Goal: Information Seeking & Learning: Learn about a topic

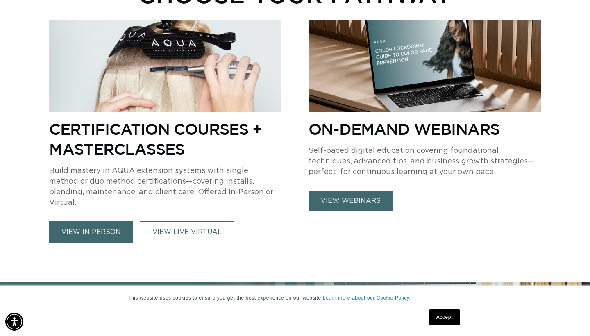
scroll to position [536, 0]
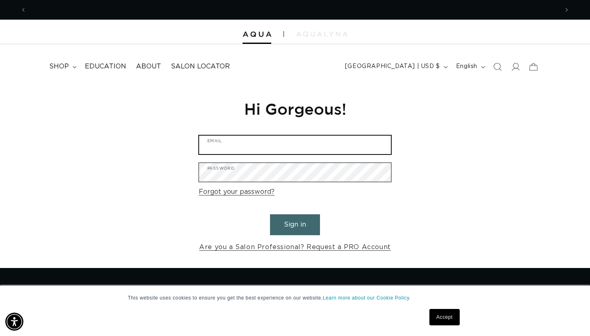
type input "[EMAIL_ADDRESS][DOMAIN_NAME]"
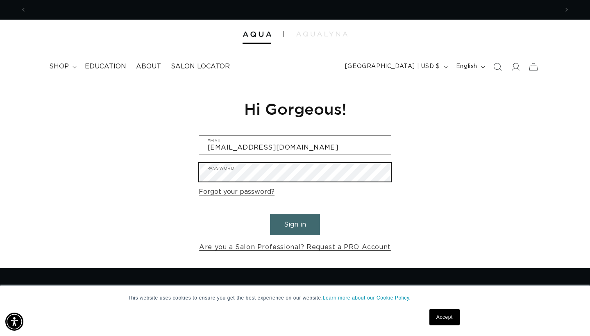
scroll to position [0, 532]
click at [295, 223] on button "Sign in" at bounding box center [295, 224] width 50 height 21
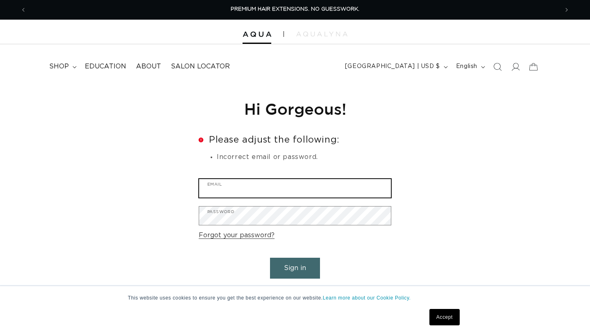
click at [293, 193] on input "Email" at bounding box center [295, 188] width 192 height 18
type input "studioahairsalon@outlook.com"
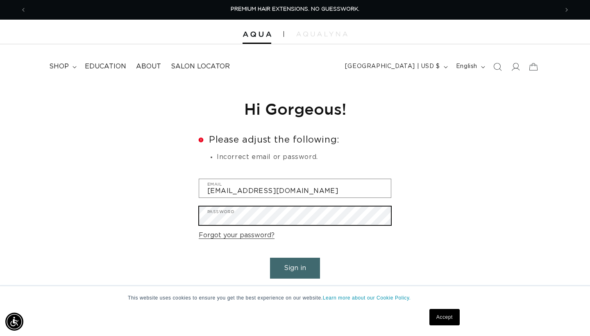
click at [295, 267] on button "Sign in" at bounding box center [295, 268] width 50 height 21
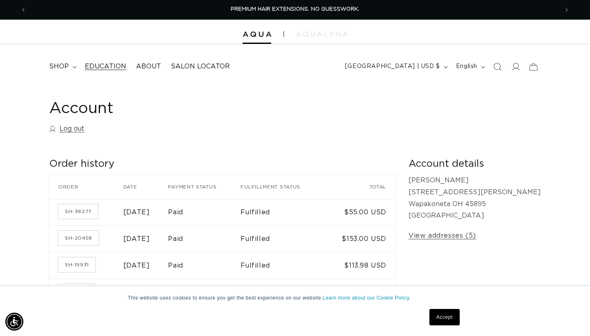
click at [113, 63] on span "Education" at bounding box center [105, 66] width 41 height 9
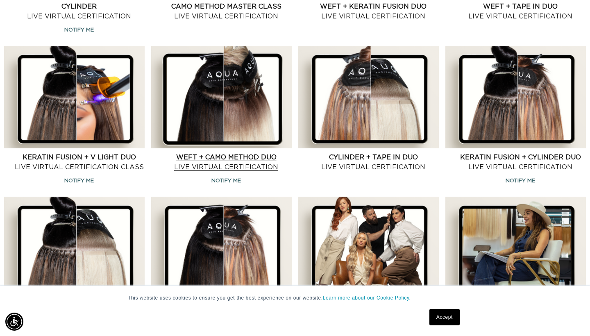
scroll to position [595, 8]
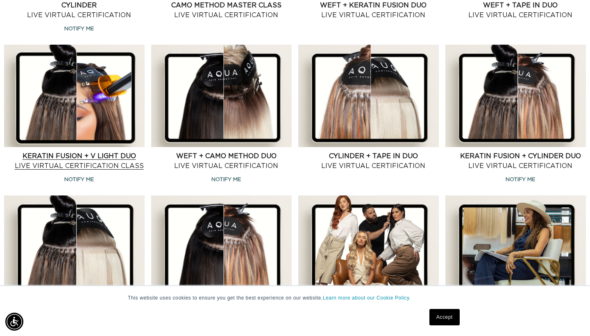
click at [95, 165] on link "Keratin Fusion + V Light Duo Live Virtual Certification Class" at bounding box center [79, 161] width 131 height 20
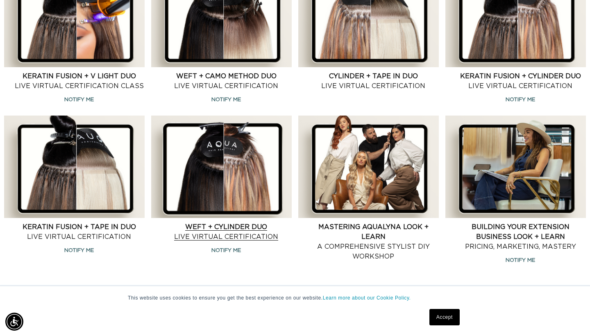
scroll to position [0, 532]
click at [209, 242] on link "Weft + Cylinder Duo Live Virtual Certification" at bounding box center [226, 232] width 131 height 20
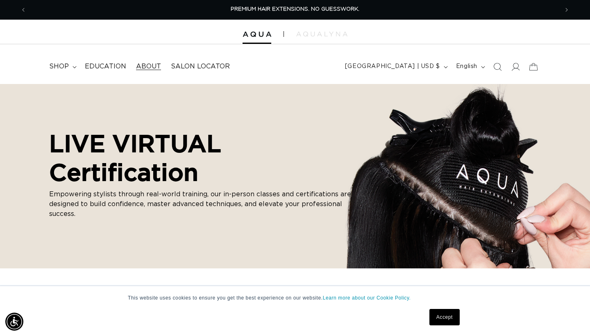
scroll to position [0, 9]
click at [101, 68] on span "Education" at bounding box center [105, 66] width 41 height 9
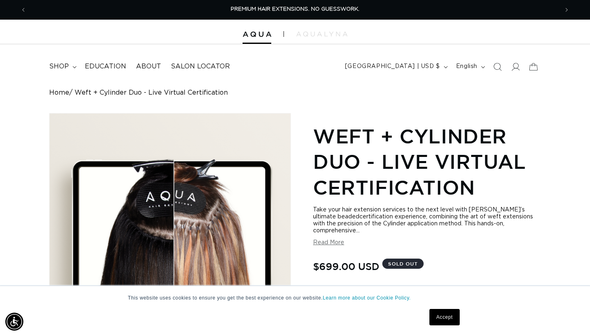
click at [209, 243] on img "Gallery Viewer" at bounding box center [170, 234] width 241 height 241
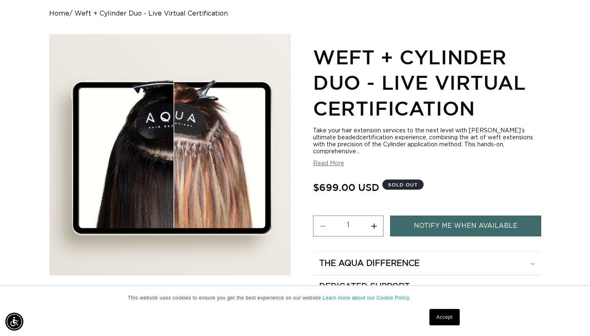
scroll to position [101, 0]
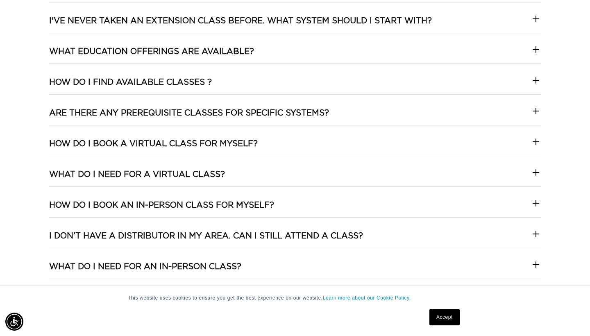
scroll to position [893, 0]
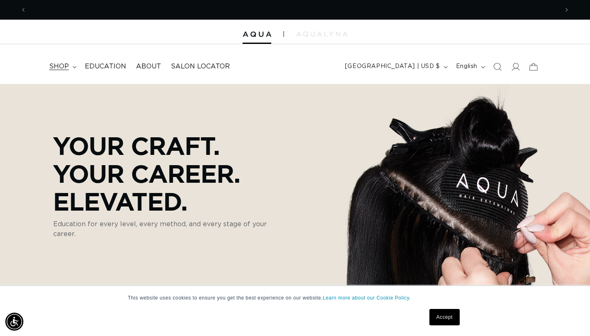
click at [67, 64] on span "shop" at bounding box center [59, 66] width 20 height 9
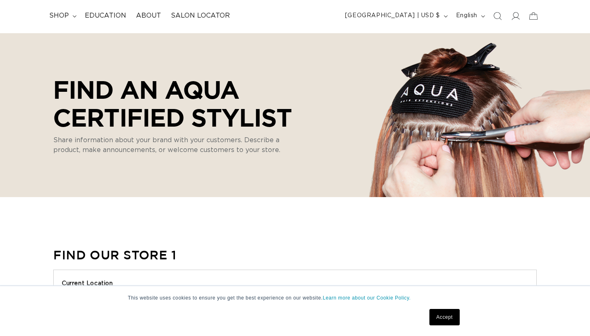
select select "m"
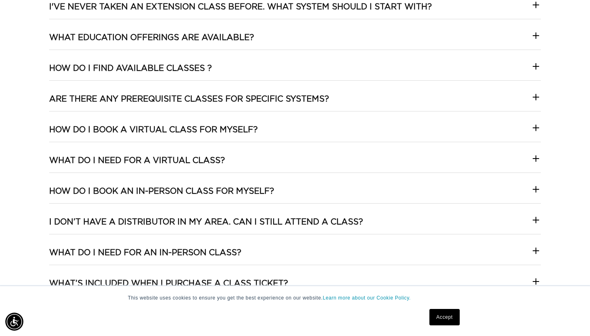
scroll to position [1438, 0]
